Goal: Task Accomplishment & Management: Use online tool/utility

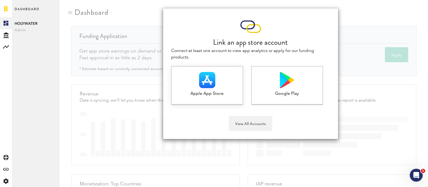
click at [184, 79] on div at bounding box center [207, 80] width 71 height 16
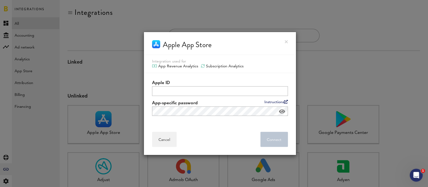
click at [287, 40] on link at bounding box center [286, 41] width 3 height 3
click at [286, 41] on link at bounding box center [286, 41] width 3 height 3
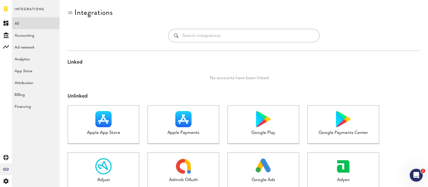
click at [92, 14] on div "Integrations" at bounding box center [94, 12] width 38 height 9
